Goal: Transaction & Acquisition: Book appointment/travel/reservation

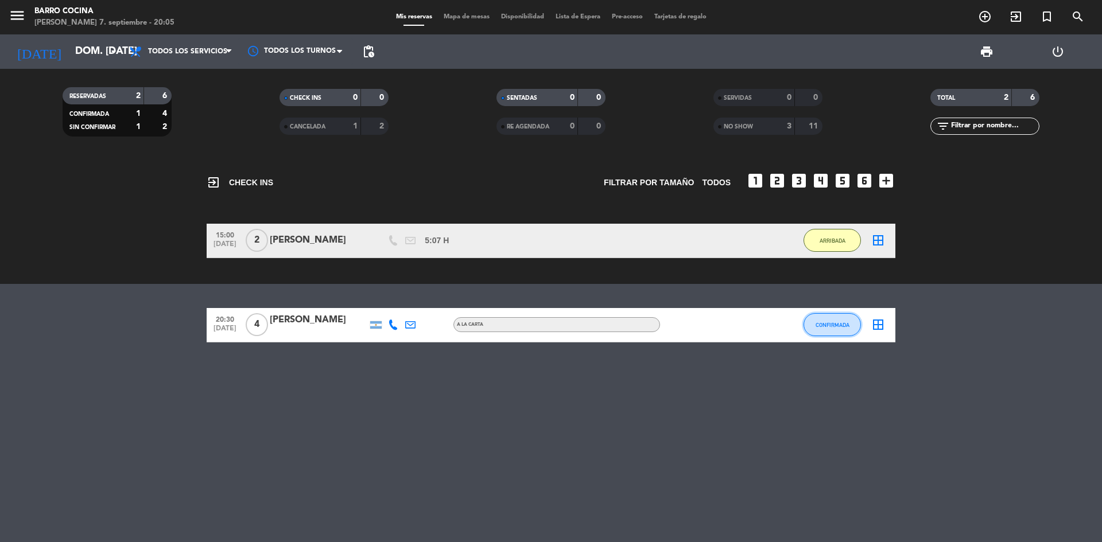
click at [839, 327] on span "CONFIRMADA" at bounding box center [832, 325] width 34 height 6
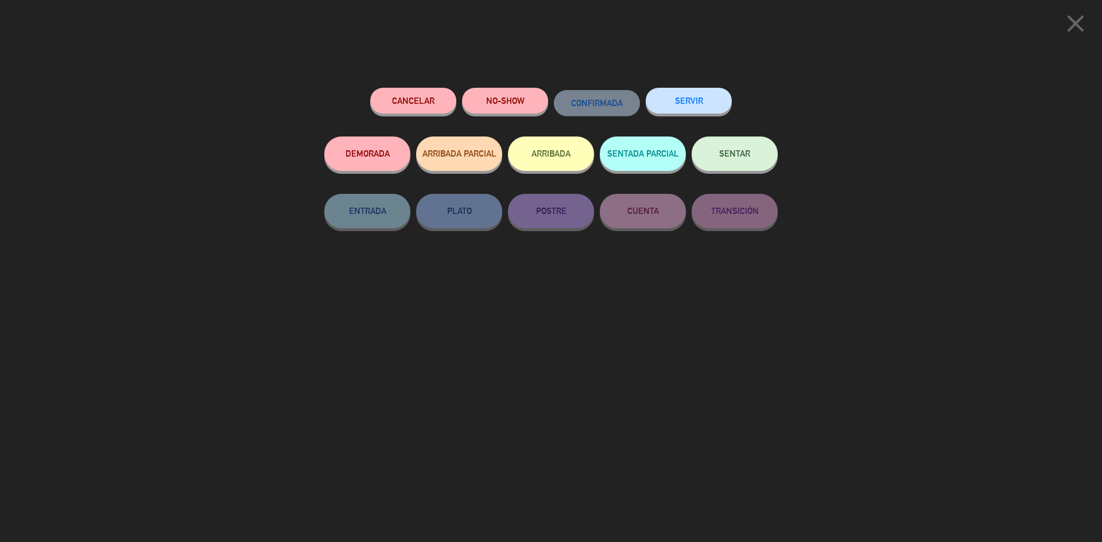
click at [558, 161] on button "ARRIBADA" at bounding box center [551, 154] width 86 height 34
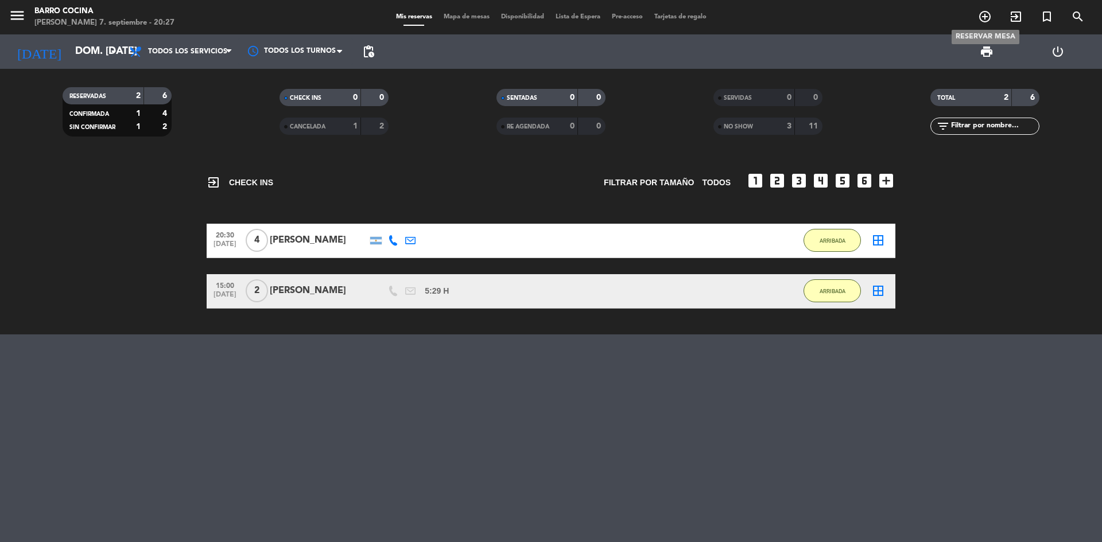
click at [983, 21] on icon "add_circle_outline" at bounding box center [985, 17] width 14 height 14
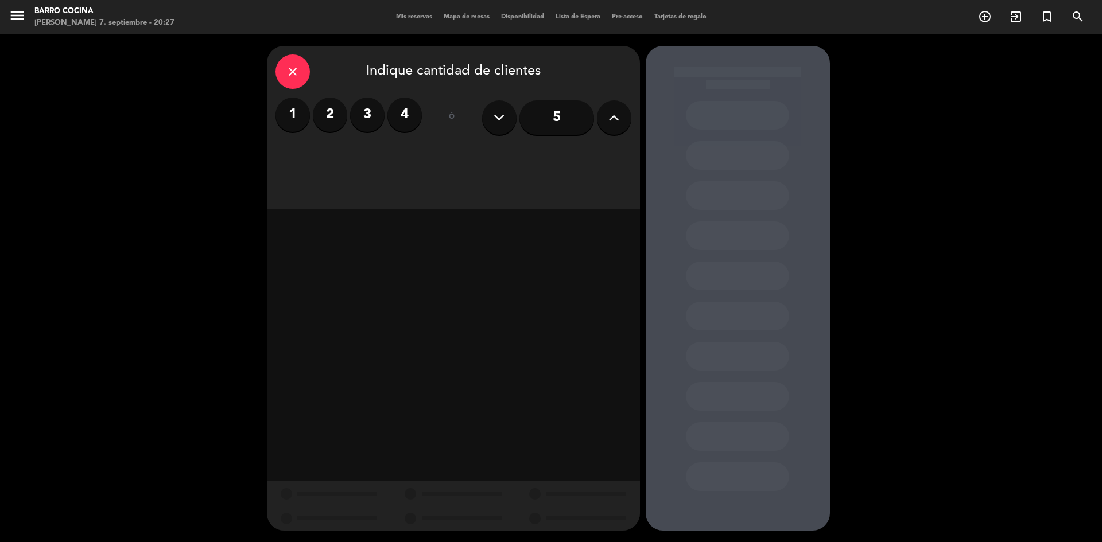
click at [328, 122] on label "2" at bounding box center [330, 115] width 34 height 34
click at [537, 157] on div "Cena" at bounding box center [572, 157] width 116 height 23
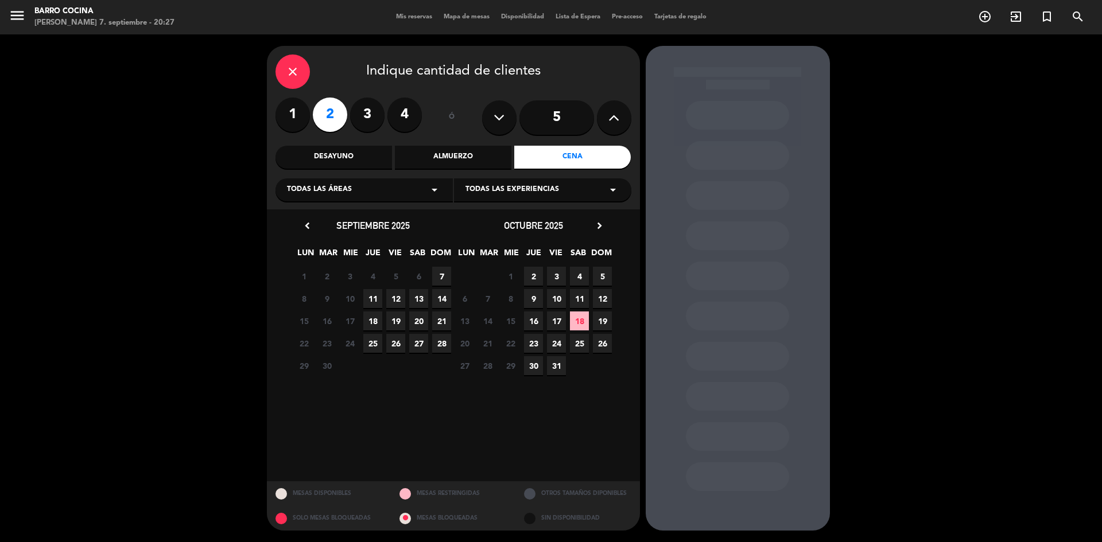
click at [437, 267] on span "7" at bounding box center [441, 276] width 19 height 19
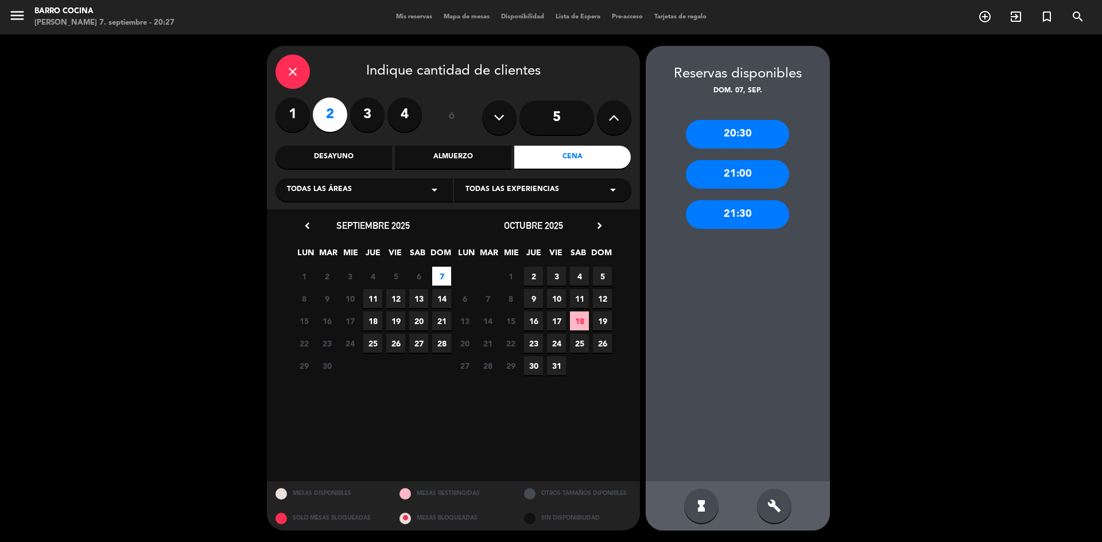
click at [728, 142] on div "20:30" at bounding box center [737, 134] width 103 height 29
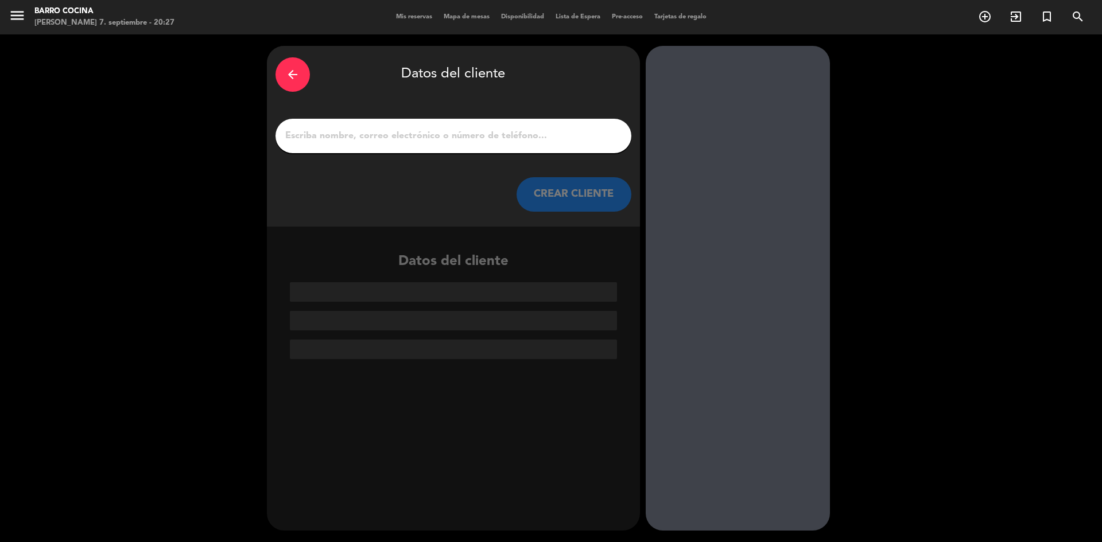
click at [492, 134] on input "1" at bounding box center [453, 136] width 339 height 16
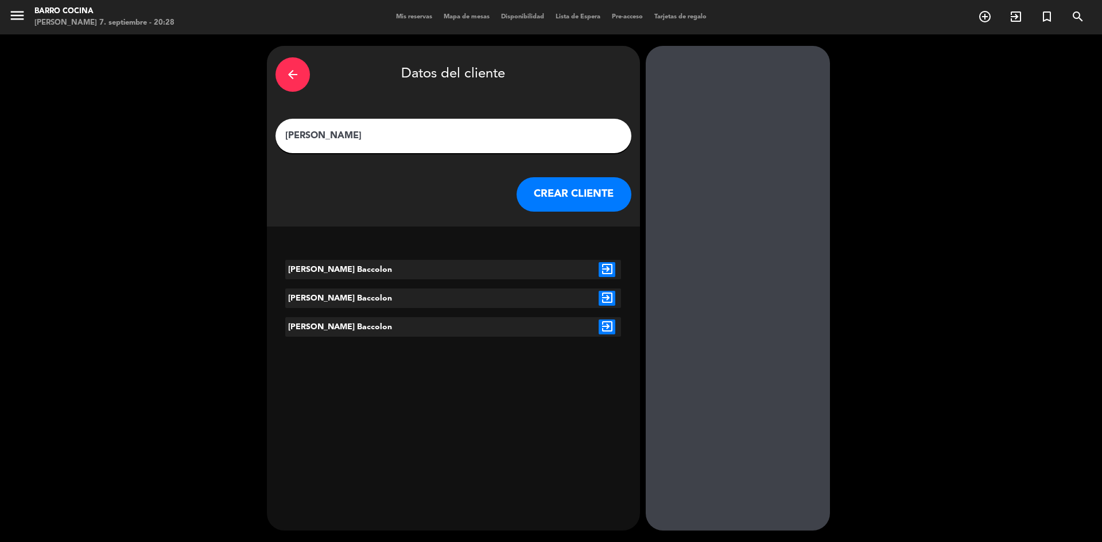
type input "[PERSON_NAME]"
click at [608, 271] on icon "exit_to_app" at bounding box center [607, 269] width 17 height 15
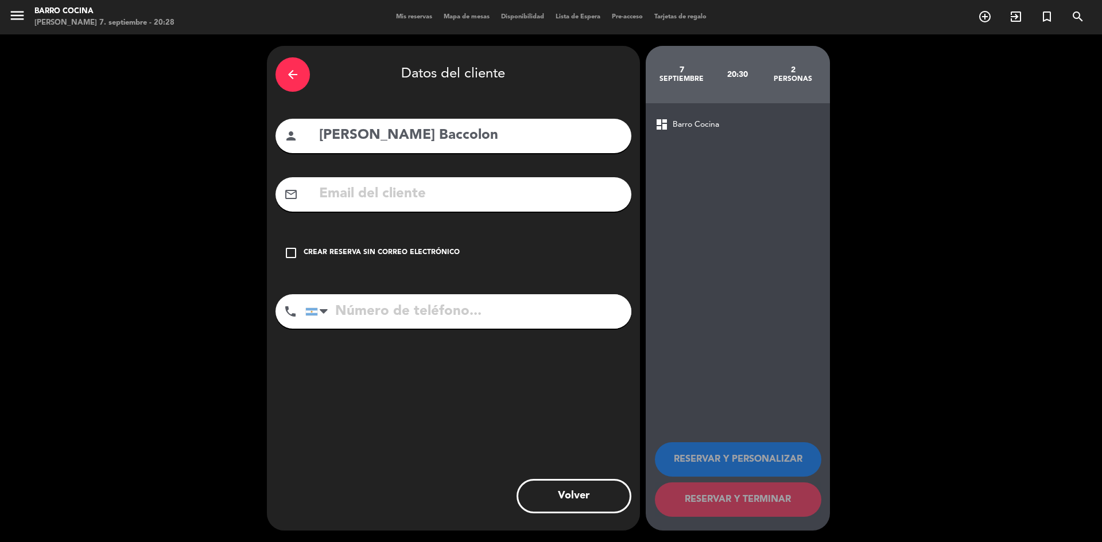
click at [418, 248] on div "Crear reserva sin correo electrónico" at bounding box center [382, 252] width 156 height 11
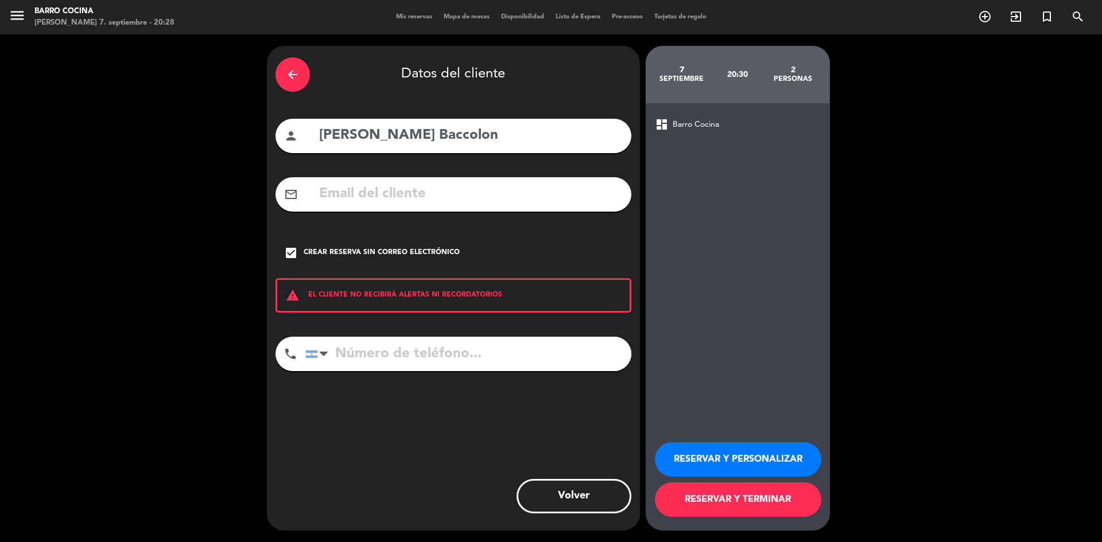
click at [706, 504] on button "RESERVAR Y TERMINAR" at bounding box center [738, 500] width 166 height 34
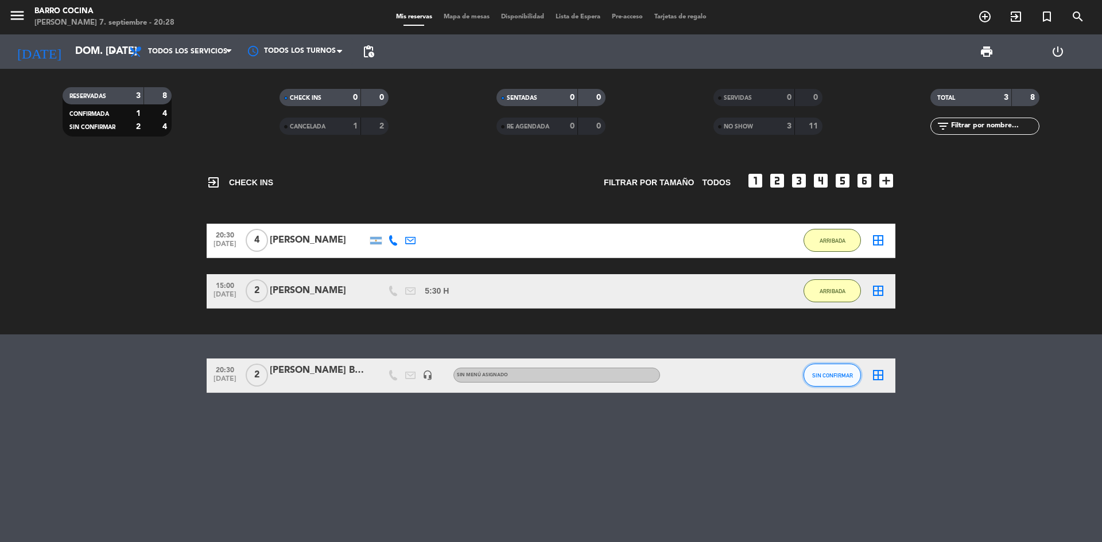
click at [830, 374] on span "SIN CONFIRMAR" at bounding box center [832, 375] width 41 height 6
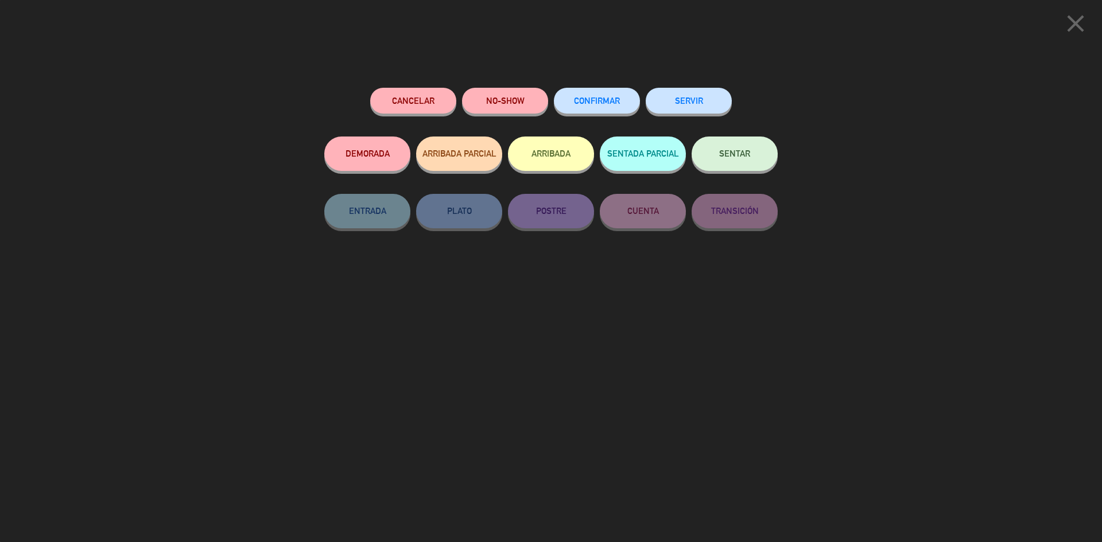
click at [534, 168] on button "ARRIBADA" at bounding box center [551, 154] width 86 height 34
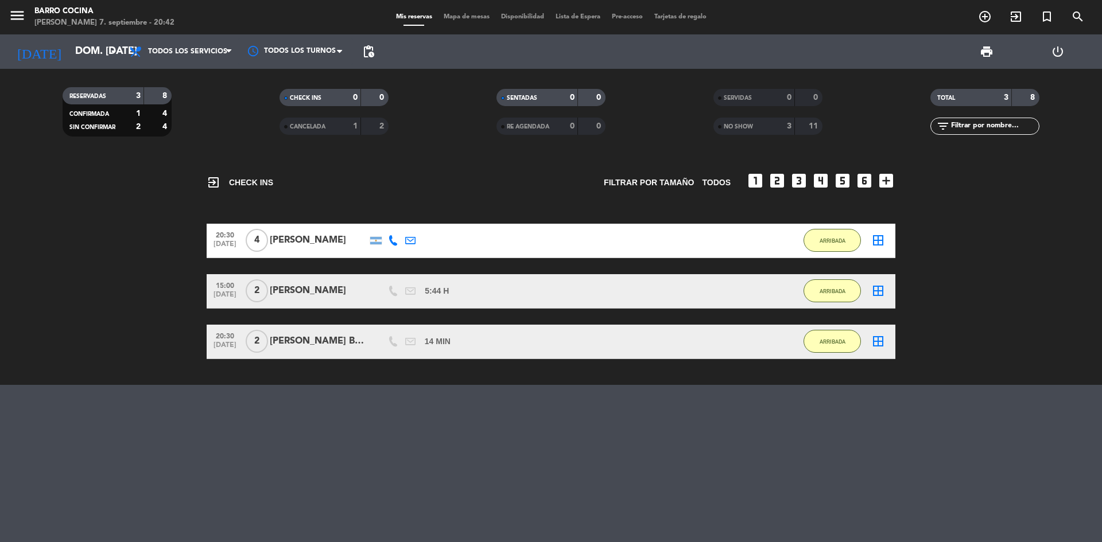
click at [269, 345] on div "2" at bounding box center [256, 342] width 26 height 34
click at [282, 341] on div "[PERSON_NAME] Baccolon" at bounding box center [319, 341] width 98 height 15
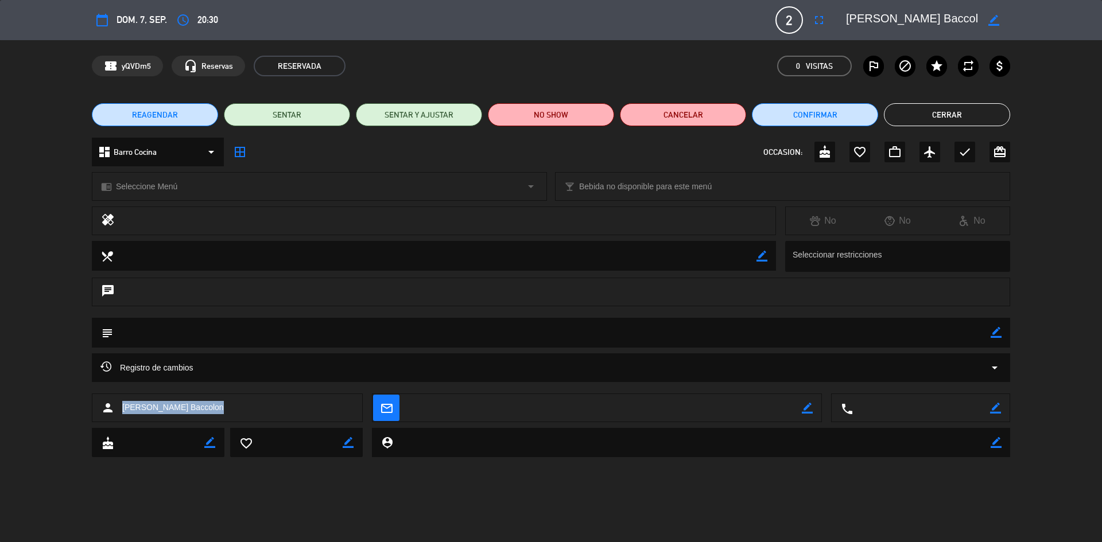
drag, startPoint x: 212, startPoint y: 401, endPoint x: 125, endPoint y: 418, distance: 89.4
click at [125, 418] on div "person [PERSON_NAME] Baccolon" at bounding box center [227, 408] width 271 height 29
copy span "[PERSON_NAME] Baccolon"
click at [922, 119] on button "Cerrar" at bounding box center [947, 114] width 126 height 23
